Goal: Task Accomplishment & Management: Complete application form

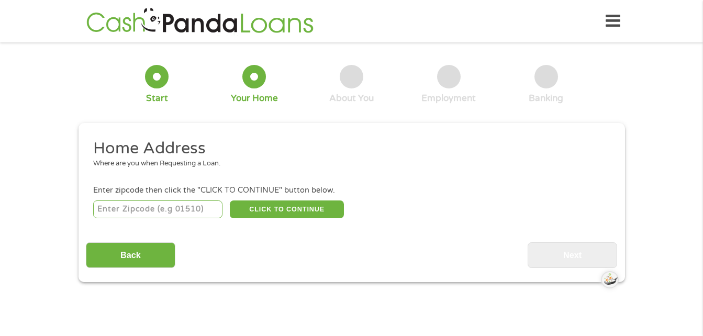
click at [119, 211] on input "number" at bounding box center [157, 209] width 129 height 18
type input "45764"
select select "[US_STATE]"
click at [287, 204] on button "CLICK TO CONTINUE" at bounding box center [287, 209] width 114 height 18
type input "45764"
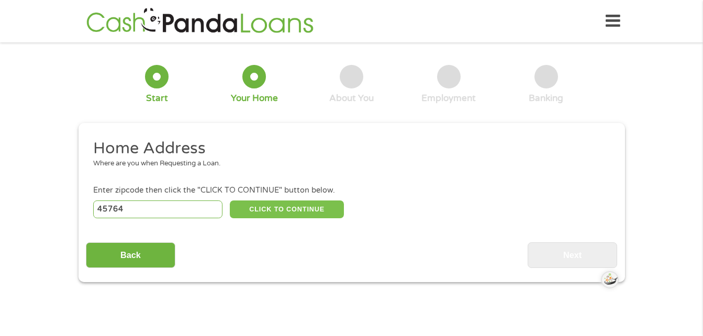
type input "Nelsonville"
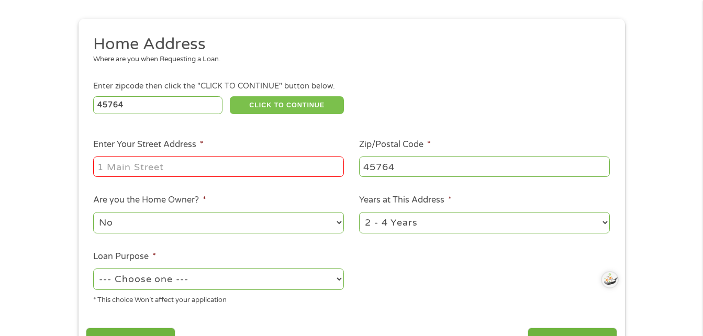
scroll to position [105, 0]
click at [170, 166] on input "Enter Your Street Address *" at bounding box center [218, 166] width 251 height 20
type input "472 [PERSON_NAME] road"
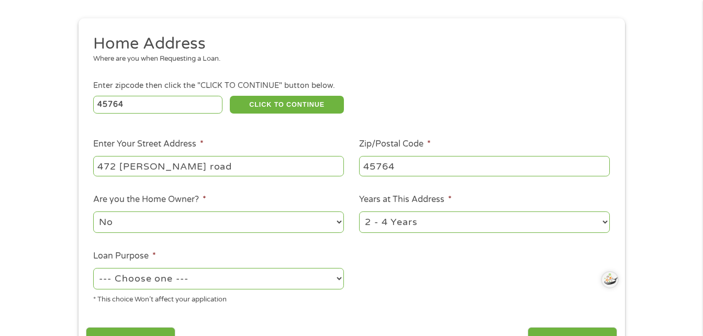
click at [361, 267] on ul "Home Address Where are you when Requesting a Loan. Enter zipcode then click the…" at bounding box center [351, 172] width 531 height 279
click at [523, 225] on select "1 Year or less 1 - 2 Years 2 - 4 Years Over 4 Years" at bounding box center [484, 221] width 251 height 21
select select "12months"
click at [359, 211] on select "1 Year or less 1 - 2 Years 2 - 4 Years Over 4 Years" at bounding box center [484, 221] width 251 height 21
click at [293, 279] on select "--- Choose one --- Pay Bills Debt Consolidation Home Improvement Major Purchase…" at bounding box center [218, 278] width 251 height 21
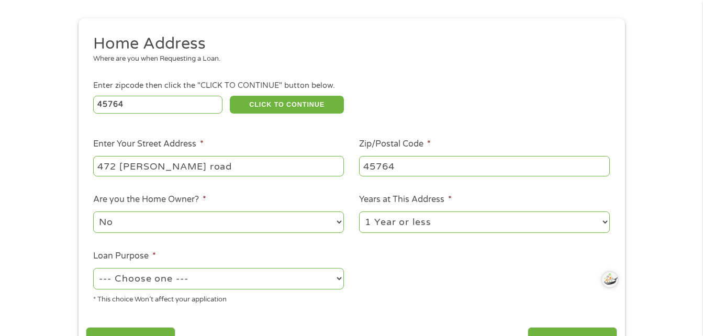
select select "other"
click at [93, 268] on select "--- Choose one --- Pay Bills Debt Consolidation Home Improvement Major Purchase…" at bounding box center [218, 278] width 251 height 21
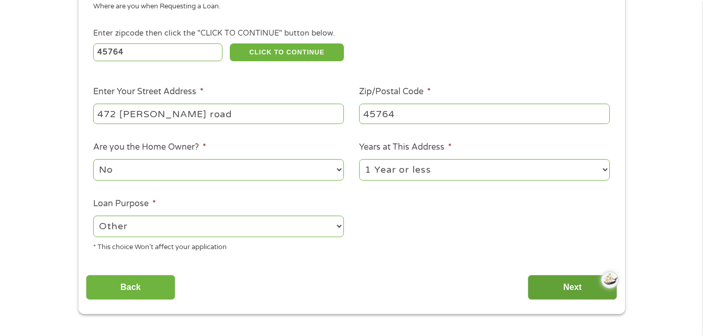
click at [574, 280] on input "Next" at bounding box center [571, 288] width 89 height 26
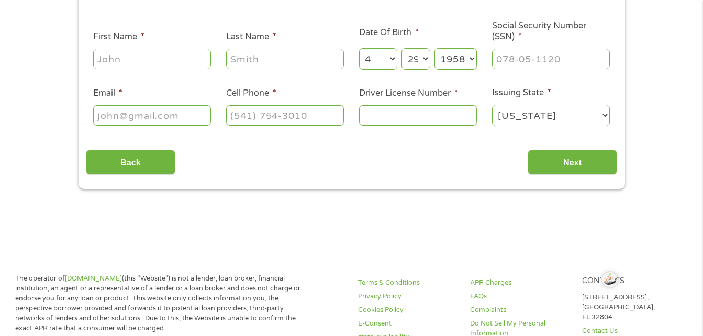
scroll to position [0, 0]
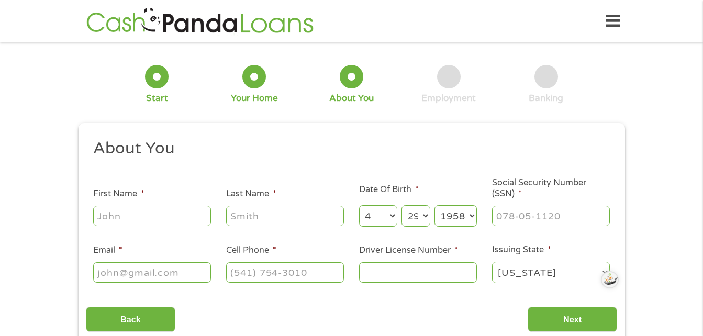
click at [181, 214] on input "First Name *" at bounding box center [152, 216] width 118 height 20
type input "[PERSON_NAME]"
type input "[EMAIL_ADDRESS][DOMAIN_NAME]"
type input "[PHONE_NUMBER]"
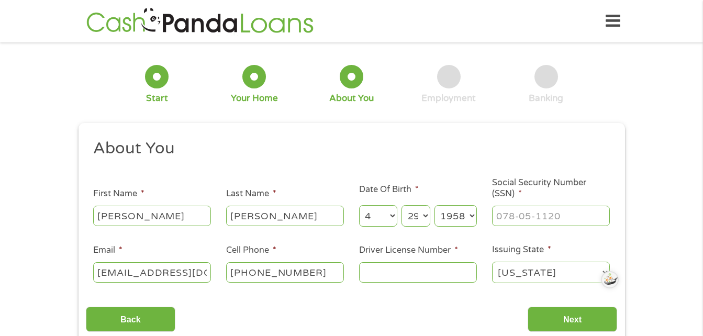
click at [206, 94] on div "2 Your Home" at bounding box center [254, 84] width 97 height 39
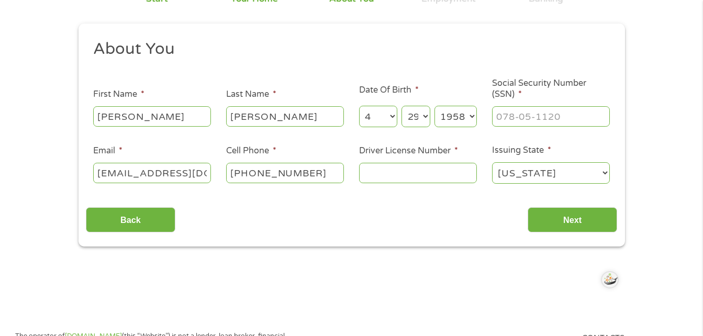
scroll to position [105, 0]
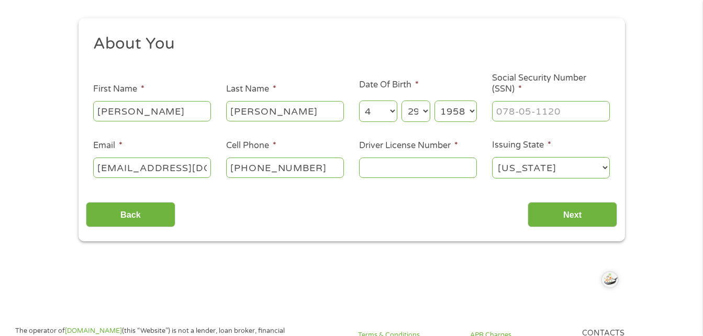
click at [422, 164] on input "Driver License Number *" at bounding box center [418, 168] width 118 height 20
type input "rk066115"
click at [556, 109] on input "___-__-____" at bounding box center [551, 111] width 118 height 20
type input "275-64-8511"
click at [551, 209] on input "Next" at bounding box center [571, 215] width 89 height 26
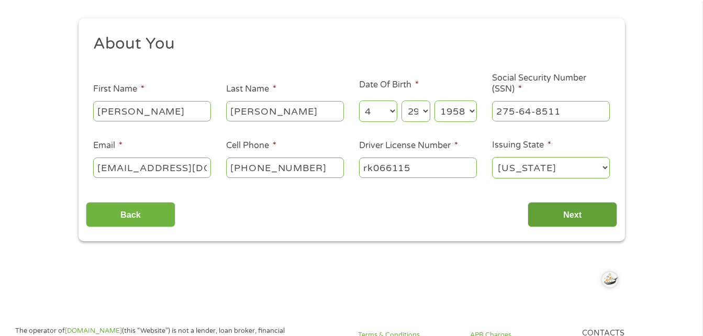
click at [551, 209] on input "Next" at bounding box center [571, 215] width 89 height 26
click at [302, 107] on input "[PERSON_NAME]" at bounding box center [285, 111] width 118 height 20
type input "[PERSON_NAME]"
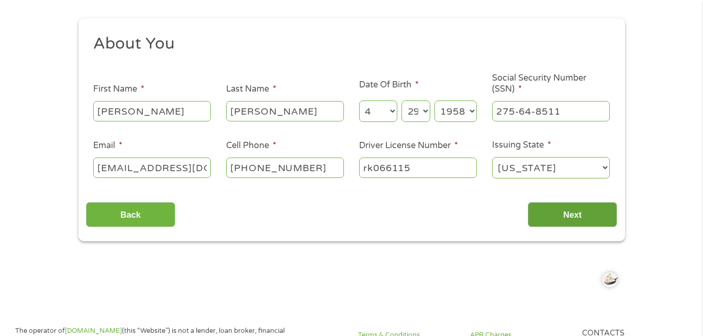
click at [590, 212] on input "Next" at bounding box center [571, 215] width 89 height 26
click at [150, 112] on input "[PERSON_NAME]" at bounding box center [152, 111] width 118 height 20
type input "[PERSON_NAME]"
click at [543, 212] on input "Next" at bounding box center [571, 215] width 89 height 26
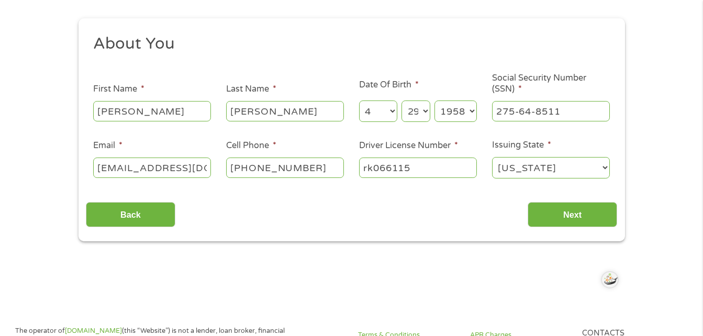
click at [319, 208] on div "Back Next" at bounding box center [351, 210] width 531 height 33
click at [560, 217] on input "Next" at bounding box center [571, 215] width 89 height 26
click at [556, 209] on input "Next" at bounding box center [571, 215] width 89 height 26
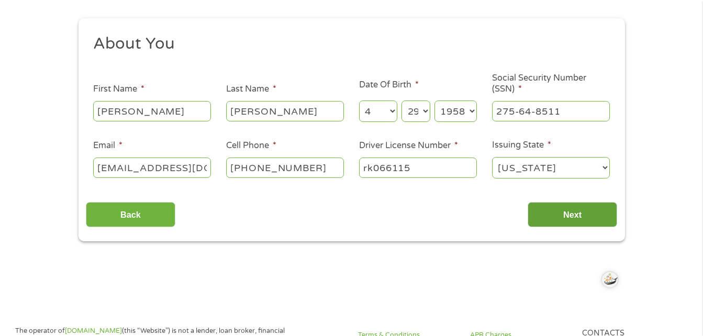
click at [556, 209] on input "Next" at bounding box center [571, 215] width 89 height 26
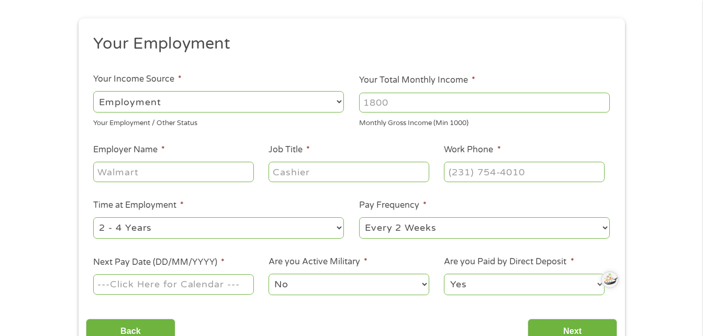
scroll to position [41, 0]
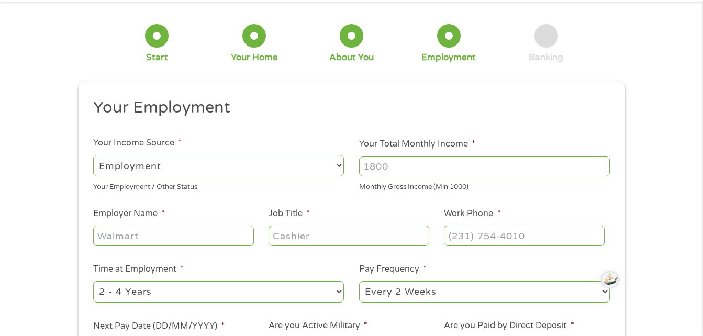
click at [556, 193] on div "Monthly Gross Income (Min 1000)" at bounding box center [484, 185] width 251 height 14
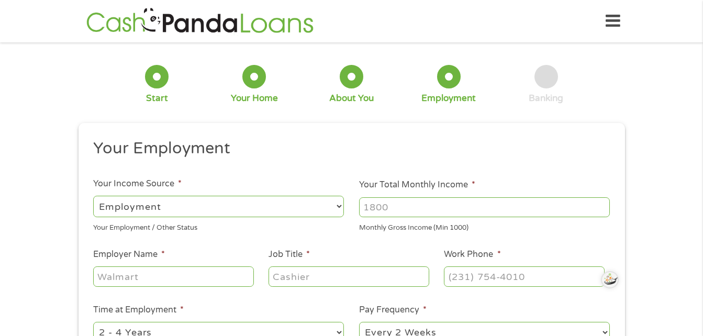
scroll to position [4, 4]
click at [441, 207] on input "Your Total Monthly Income *" at bounding box center [484, 207] width 251 height 20
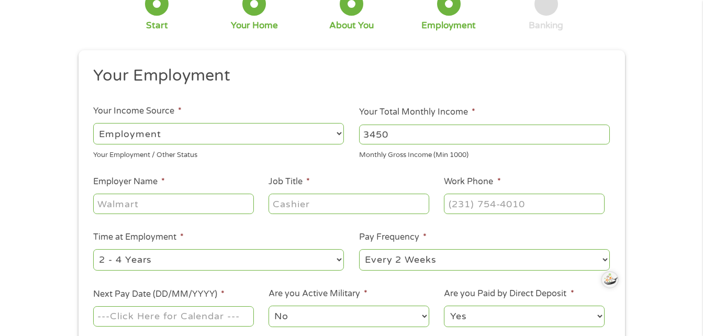
scroll to position [105, 0]
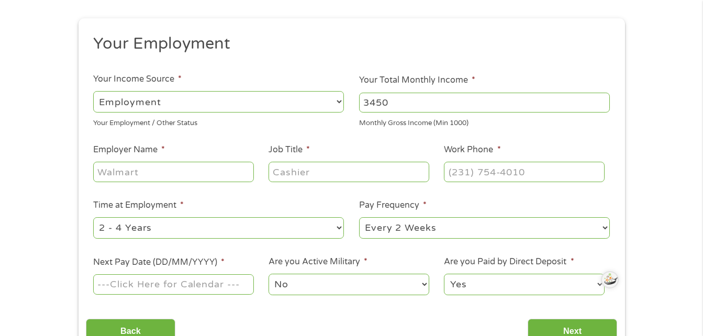
type input "3450"
click at [198, 171] on input "Employer Name *" at bounding box center [173, 172] width 160 height 20
type input "[GEOGRAPHIC_DATA]"
click at [335, 171] on input "Job Title *" at bounding box center [348, 172] width 160 height 20
type input "teacher aide"
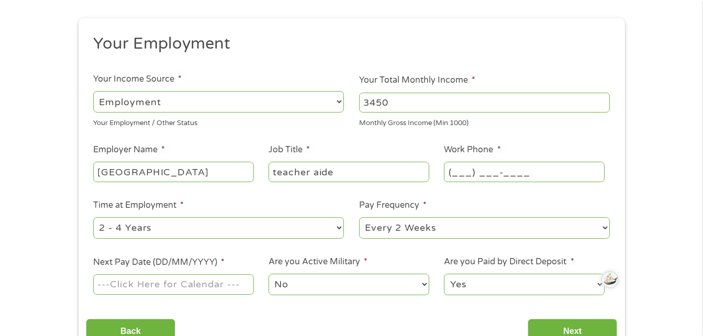
click at [486, 171] on input "(___) ___-____" at bounding box center [524, 172] width 160 height 20
type input "[PHONE_NUMBER]"
click at [293, 228] on select "--- Choose one --- 1 Year or less 1 - 2 Years 2 - 4 Years Over 4 Years" at bounding box center [218, 227] width 251 height 21
select select "60months"
click at [93, 217] on select "--- Choose one --- 1 Year or less 1 - 2 Years 2 - 4 Years Over 4 Years" at bounding box center [218, 227] width 251 height 21
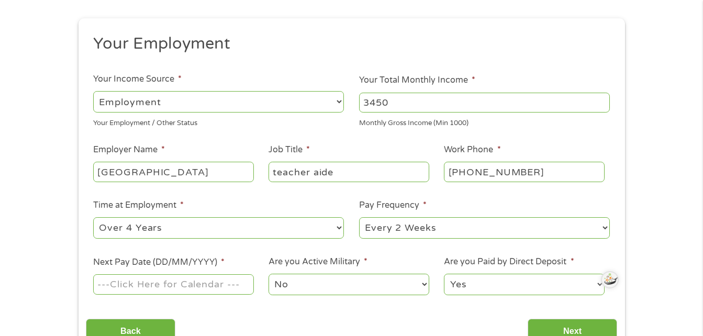
click at [522, 232] on select "--- Choose one --- Every 2 Weeks Every Week Monthly Semi-Monthly" at bounding box center [484, 227] width 251 height 21
select select "monthly"
click at [359, 217] on select "--- Choose one --- Every 2 Weeks Every Week Monthly Semi-Monthly" at bounding box center [484, 227] width 251 height 21
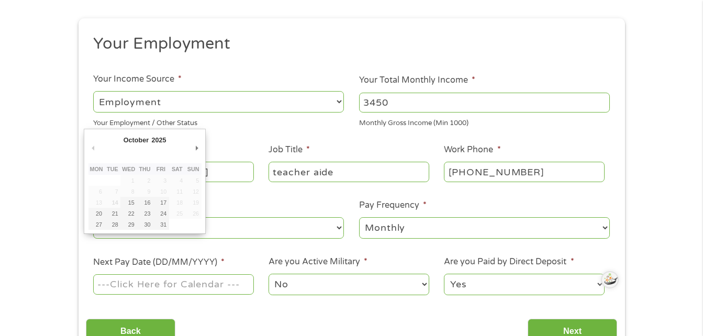
click at [224, 284] on input "Next Pay Date (DD/MM/YYYY) *" at bounding box center [173, 284] width 160 height 20
type input "[DATE]"
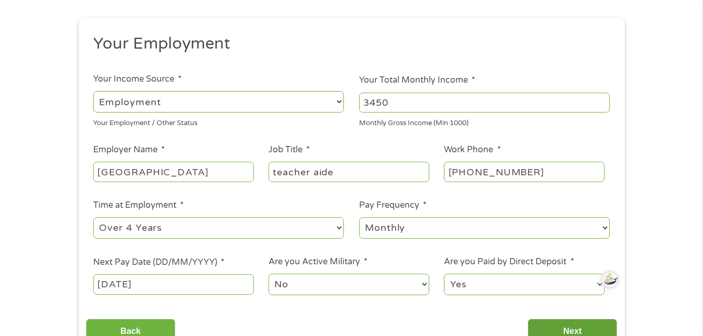
click at [559, 328] on input "Next" at bounding box center [571, 332] width 89 height 26
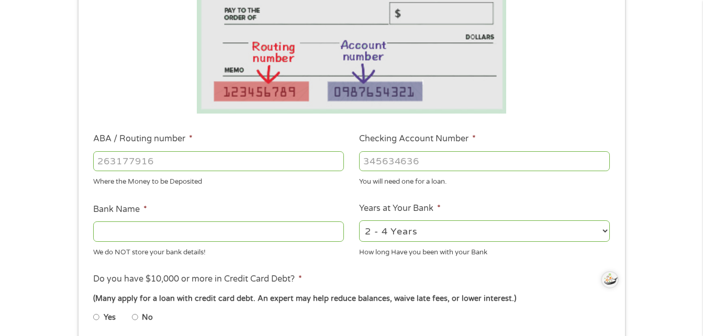
scroll to position [209, 0]
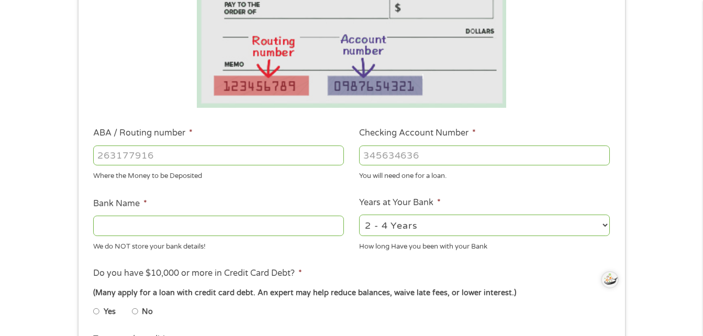
click at [168, 149] on input "ABA / Routing number *" at bounding box center [218, 155] width 251 height 20
type input "044205146"
type input "FARMERS BANK SAVINGS CO"
type input "044205146"
click at [489, 161] on input "Checking Account Number *" at bounding box center [484, 155] width 251 height 20
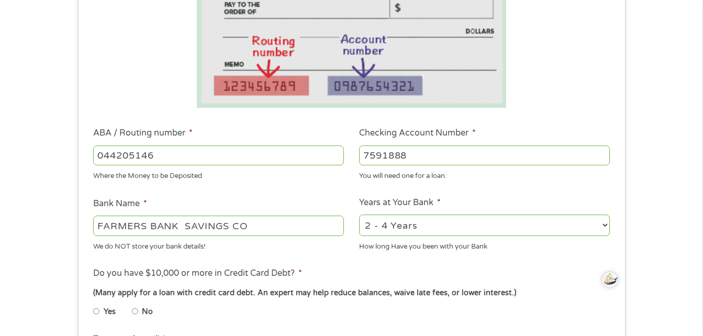
type input "7591888"
click at [458, 226] on select "2 - 4 Years 6 - 12 Months 1 - 2 Years Over 4 Years" at bounding box center [484, 225] width 251 height 21
click at [322, 239] on div "We do NOT store your bank details!" at bounding box center [218, 245] width 251 height 14
click at [136, 309] on input "No" at bounding box center [135, 311] width 6 height 17
radio input "true"
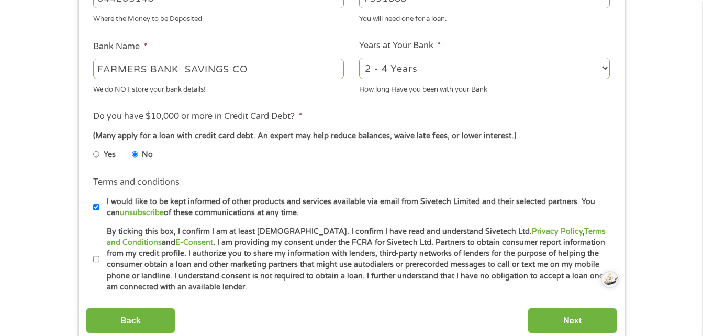
scroll to position [419, 0]
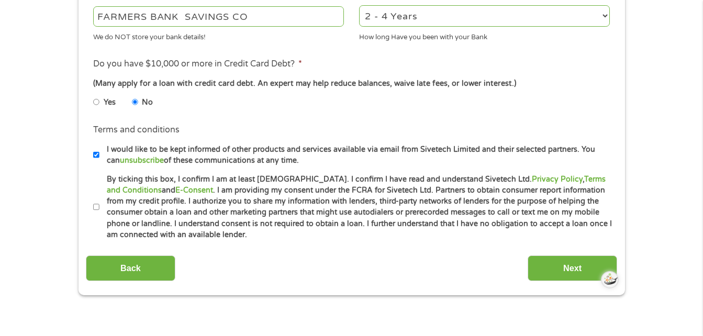
click at [95, 207] on input "By ticking this box, I confirm I am at least [DEMOGRAPHIC_DATA]. I confirm I ha…" at bounding box center [96, 207] width 6 height 17
checkbox input "true"
click at [557, 272] on input "Next" at bounding box center [571, 268] width 89 height 26
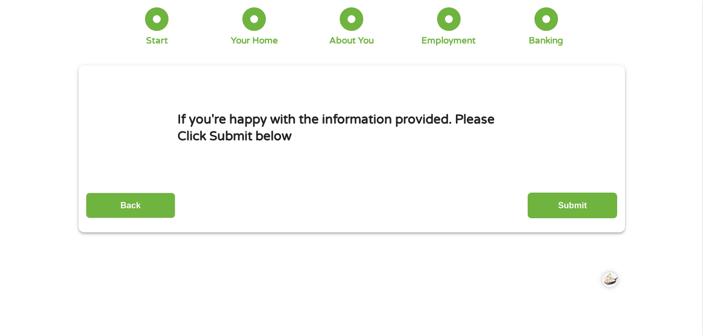
scroll to position [0, 0]
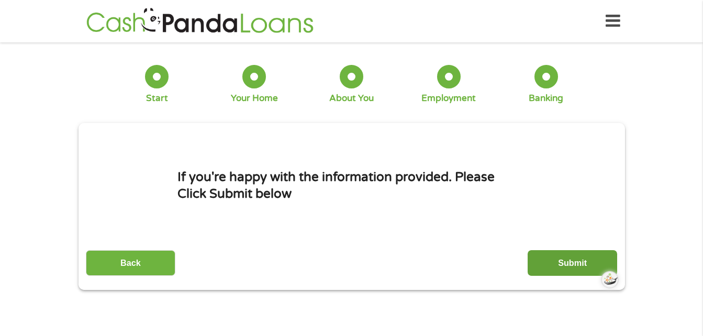
click at [564, 261] on input "Submit" at bounding box center [571, 263] width 89 height 26
